Goal: Task Accomplishment & Management: Manage account settings

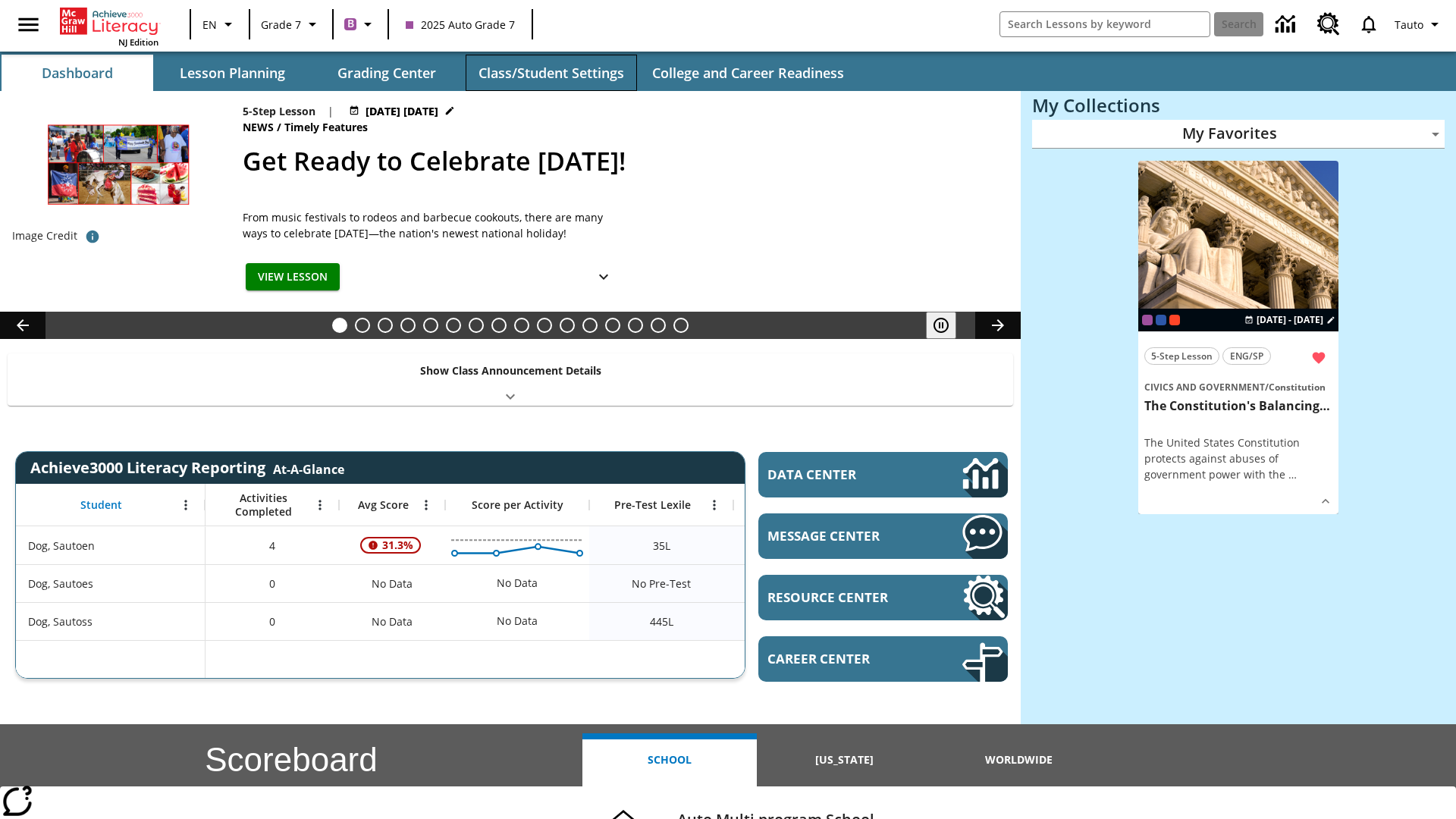
click at [551, 73] on button "Class/Student Settings" at bounding box center [551, 73] width 172 height 37
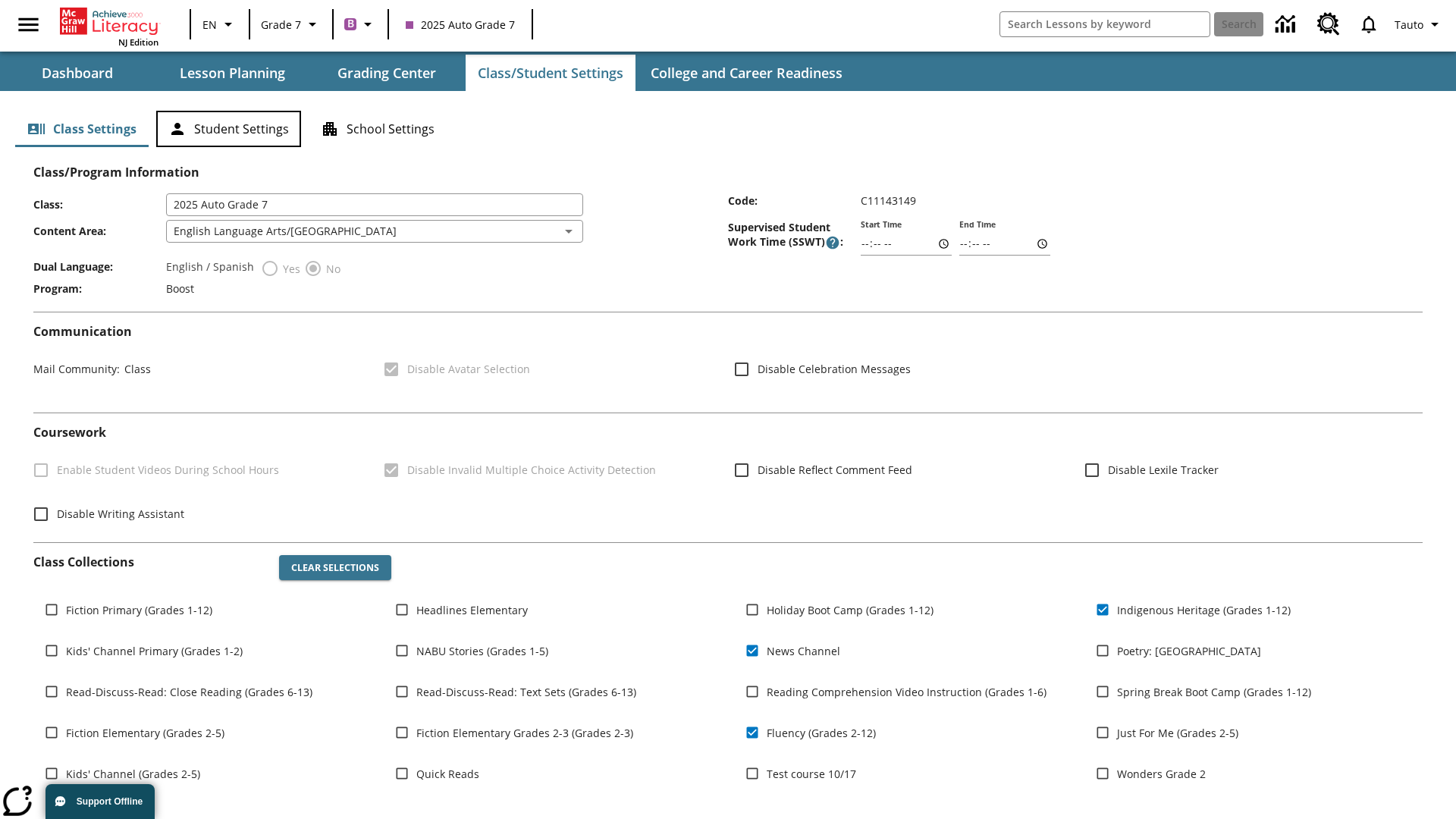
click at [228, 129] on button "Student Settings" at bounding box center [228, 129] width 144 height 37
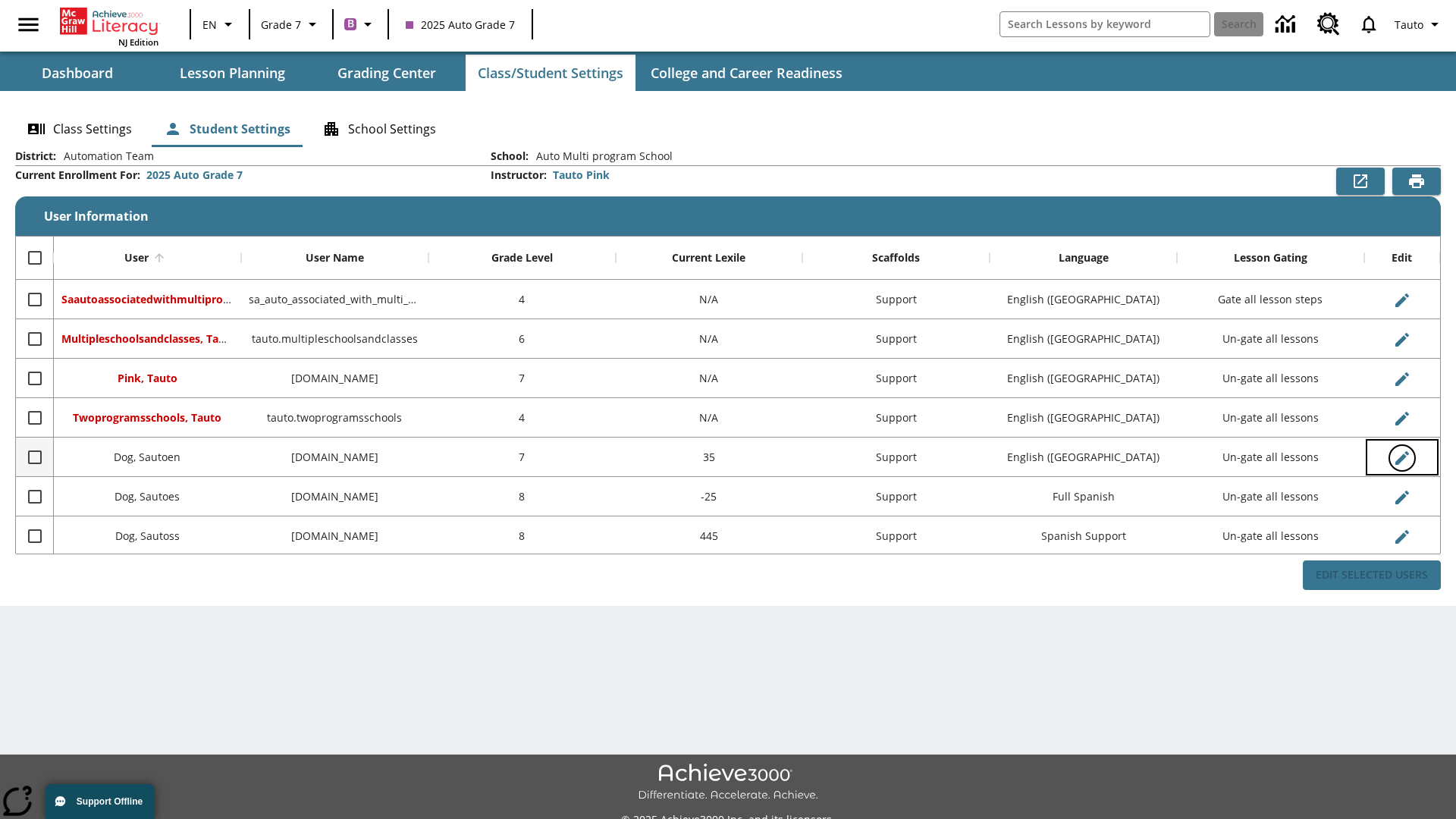
click at [1402, 457] on icon "Edit User" at bounding box center [1402, 457] width 14 height 14
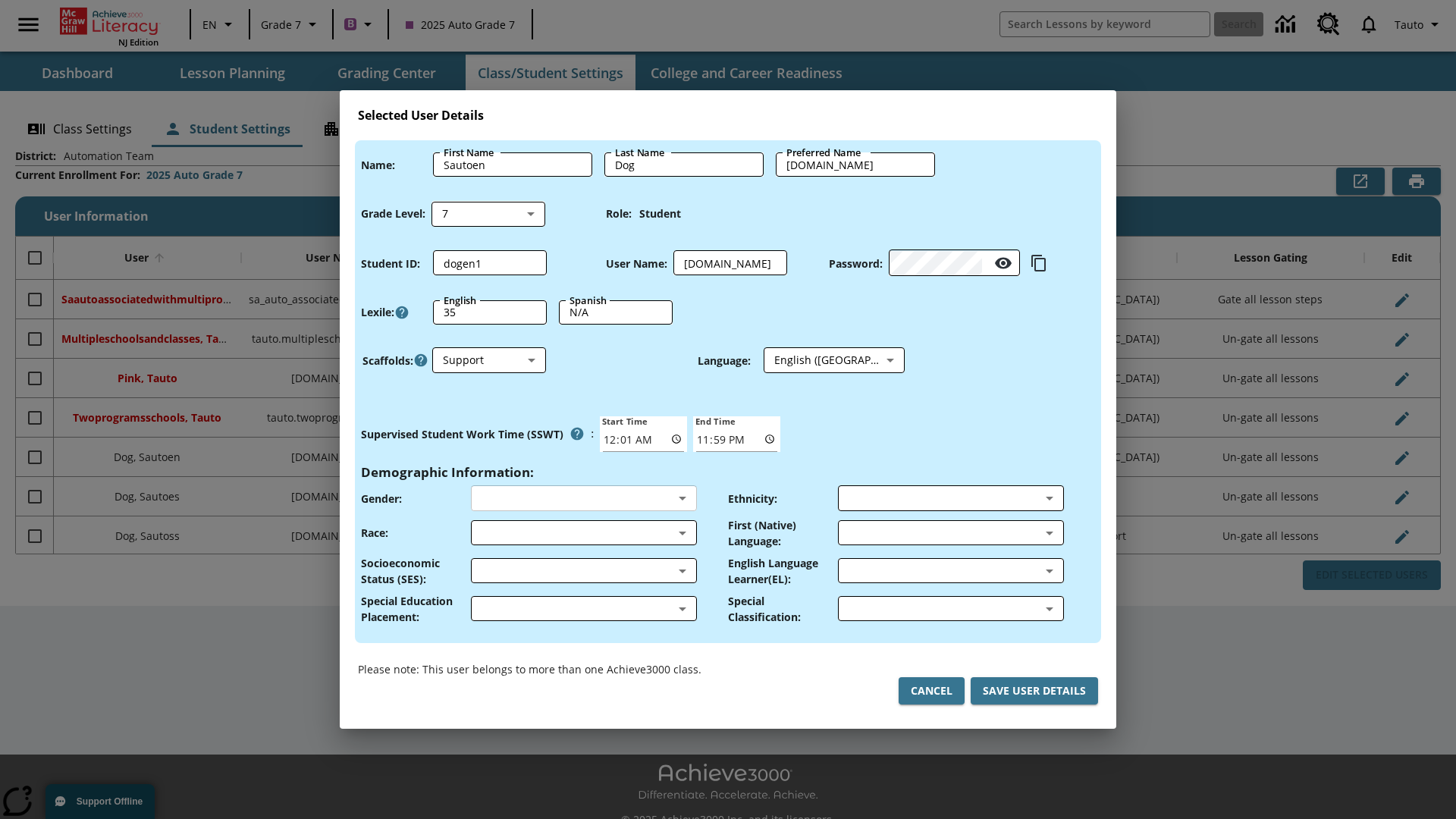
click at [584, 498] on body "Skip to main content NJ Edition EN Grade 7 B 2025 Auto Grade 7 Search 0 Tauto D…" at bounding box center [728, 426] width 1456 height 853
click at [584, 532] on body "Skip to main content NJ Edition EN Grade 7 B 2025 Auto Grade 7 Search 0 Tauto D…" at bounding box center [728, 426] width 1456 height 853
click at [584, 570] on body "Skip to main content NJ Edition EN Grade 7 B 2025 Auto Grade 7 Search 0 Tauto D…" at bounding box center [728, 426] width 1456 height 853
click at [584, 608] on body "Skip to main content NJ Edition EN Grade 7 B 2025 Auto Grade 7 Search 0 Tauto D…" at bounding box center [728, 426] width 1456 height 853
click at [950, 498] on body "Skip to main content NJ Edition EN Grade 7 B 2025 Auto Grade 7 Search 0 Tauto D…" at bounding box center [728, 426] width 1456 height 853
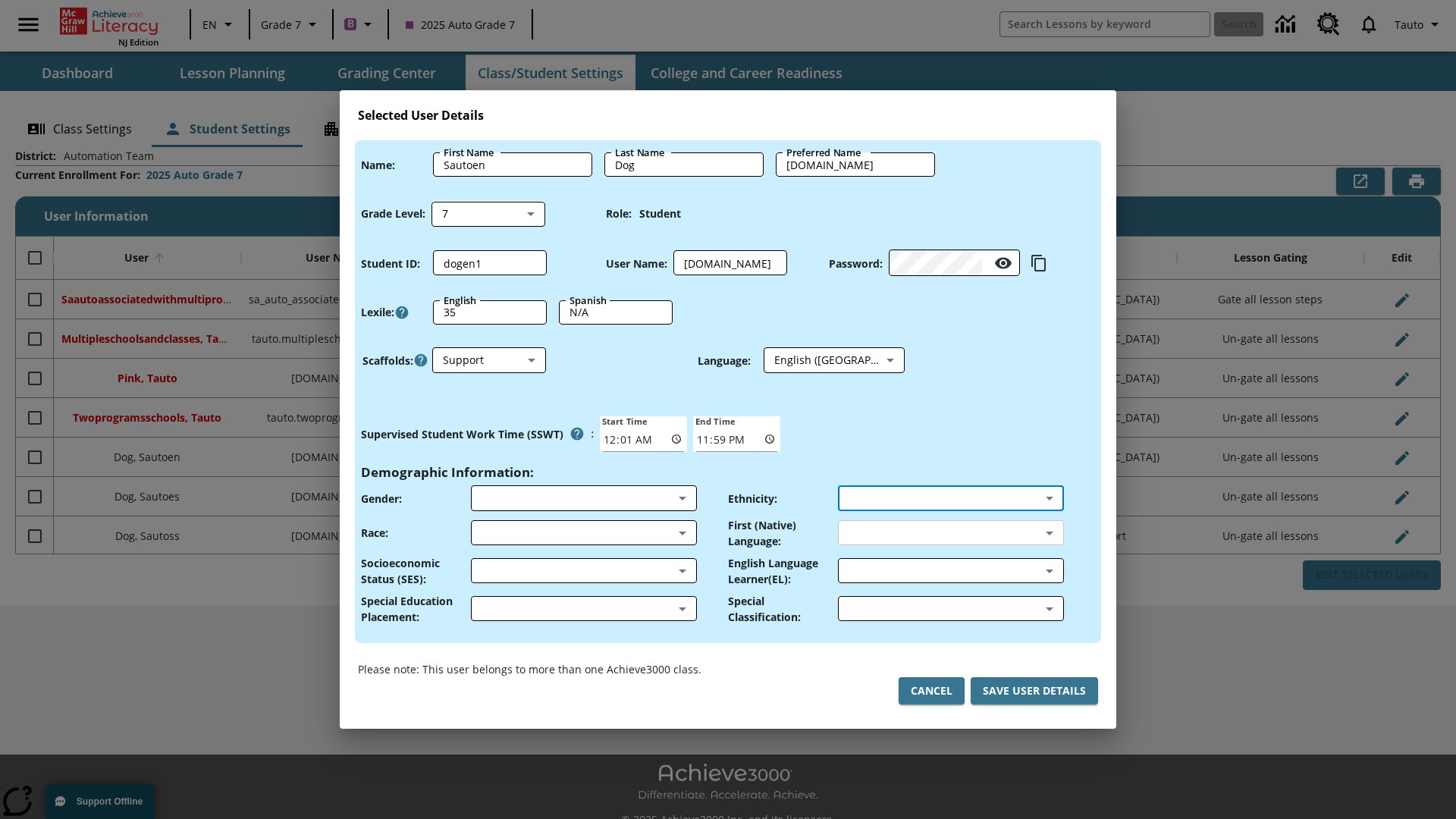
click at [950, 532] on body "Skip to main content NJ Edition EN Grade 7 B 2025 Auto Grade 7 Search 0 Tauto D…" at bounding box center [728, 426] width 1456 height 853
click at [950, 570] on body "Skip to main content NJ Edition EN Grade 7 B 2025 Auto Grade 7 Search 0 Tauto D…" at bounding box center [728, 426] width 1456 height 853
click at [950, 608] on body "Skip to main content NJ Edition EN Grade 7 B 2025 Auto Grade 7 Search 0 Tauto D…" at bounding box center [728, 426] width 1456 height 853
